Goal: Information Seeking & Learning: Understand process/instructions

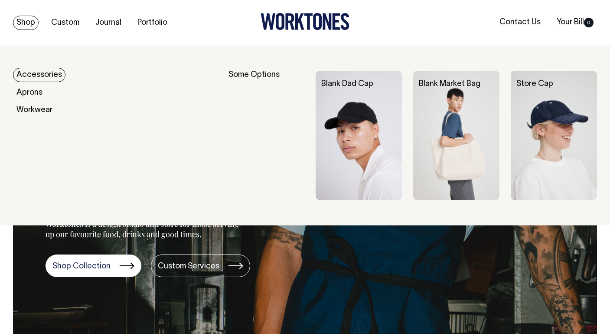
click at [32, 75] on link "Accessories" at bounding box center [39, 75] width 52 height 14
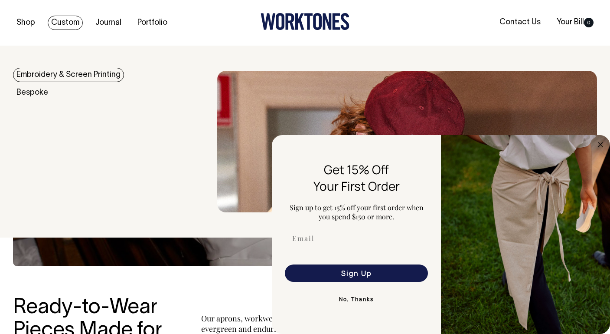
click at [60, 75] on link "Embroidery & Screen Printing" at bounding box center [68, 75] width 111 height 14
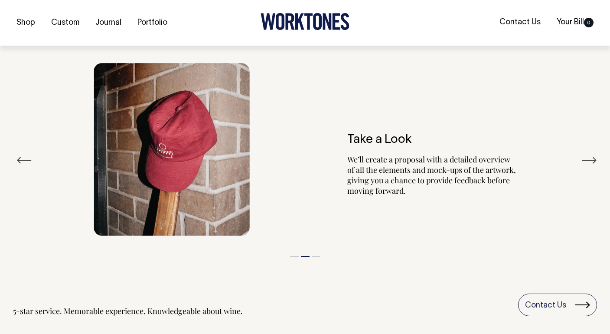
scroll to position [982, 0]
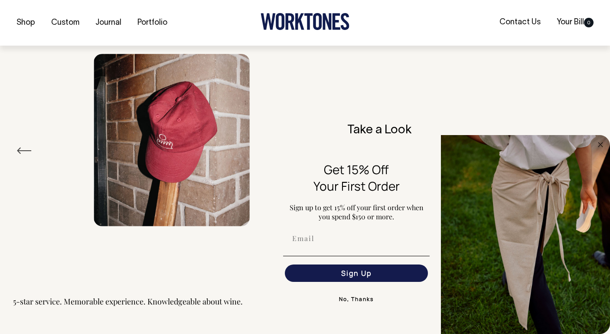
click at [31, 149] on button "Previous" at bounding box center [24, 150] width 16 height 13
click at [600, 144] on icon "Close dialog" at bounding box center [600, 144] width 4 height 4
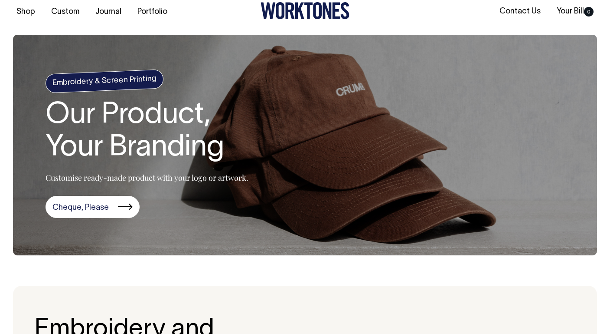
scroll to position [11, 0]
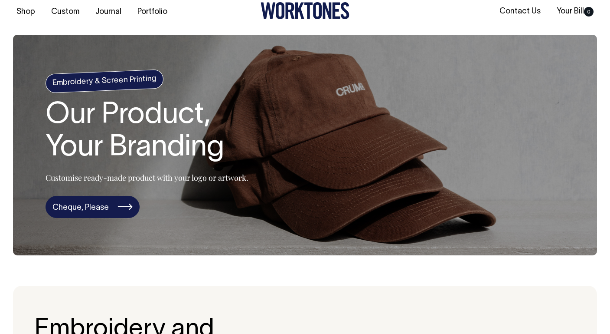
click at [114, 203] on link "Cheque, Please" at bounding box center [93, 207] width 94 height 23
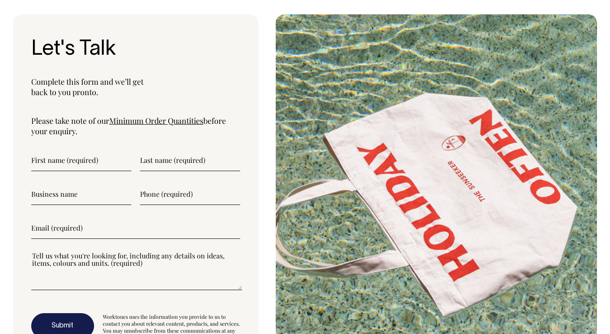
scroll to position [2227, 0]
click at [156, 117] on link "Minimum Order Quantities" at bounding box center [156, 120] width 94 height 10
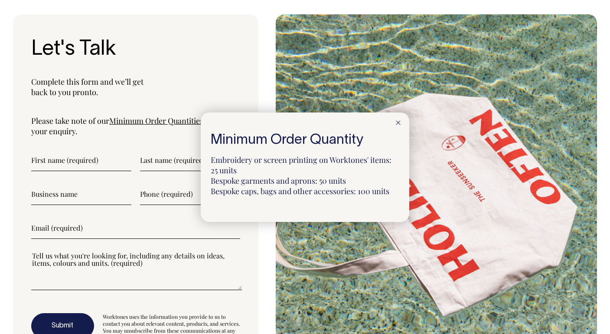
click at [231, 75] on div at bounding box center [305, 167] width 610 height 334
